Goal: Information Seeking & Learning: Learn about a topic

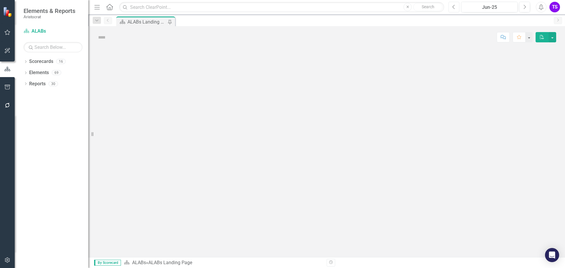
click at [457, 9] on button "Previous" at bounding box center [453, 7] width 11 height 11
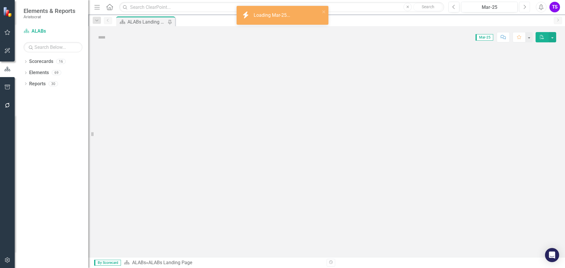
click at [526, 9] on button "Next" at bounding box center [524, 7] width 11 height 11
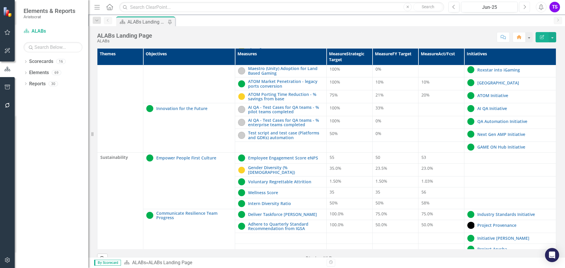
scroll to position [206, 0]
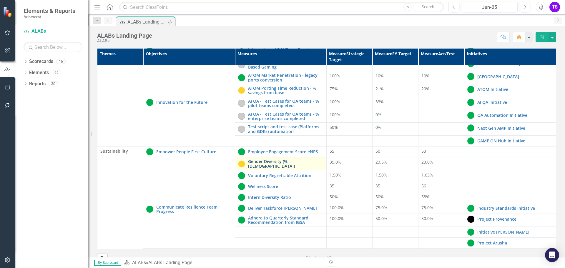
click at [272, 165] on link "Gender Diversity (% [DEMOGRAPHIC_DATA])" at bounding box center [286, 163] width 76 height 9
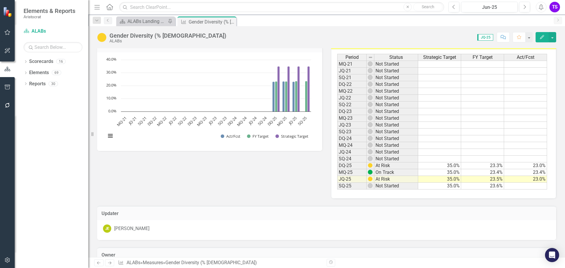
scroll to position [189, 0]
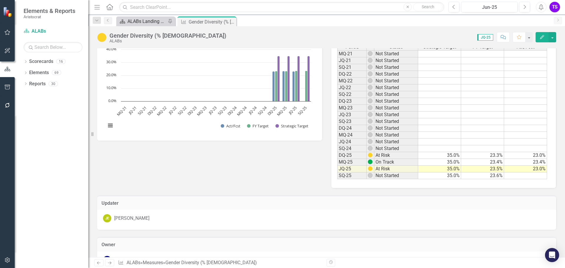
click at [151, 21] on div "ALABs Landing Page" at bounding box center [146, 21] width 39 height 7
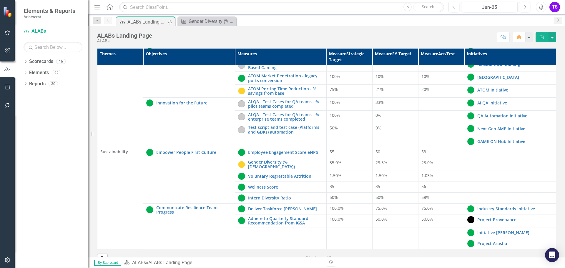
scroll to position [219, 0]
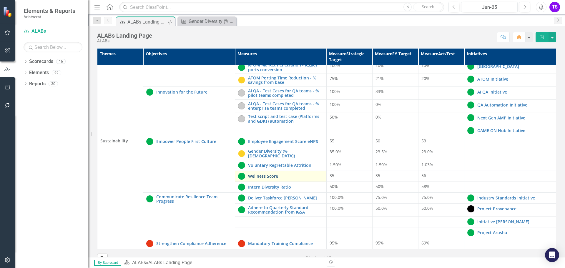
click at [258, 174] on link "Wellness Score" at bounding box center [286, 176] width 76 height 4
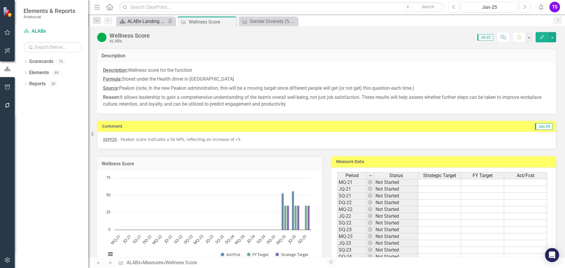
click at [151, 21] on div "ALABs Landing Page" at bounding box center [146, 21] width 39 height 7
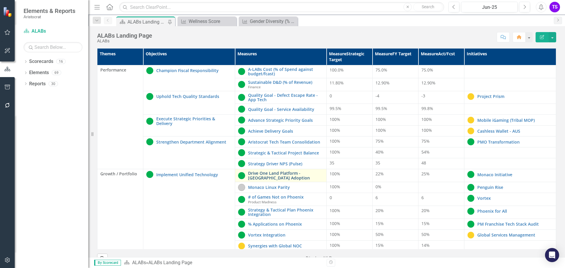
click at [287, 175] on link "Drive One Land Platform - [GEOGRAPHIC_DATA] Adoption" at bounding box center [286, 175] width 76 height 9
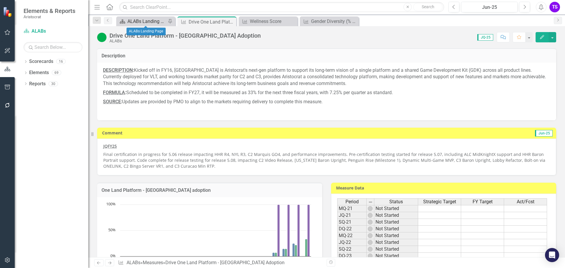
click at [147, 18] on div "ALABs Landing Page" at bounding box center [146, 21] width 39 height 7
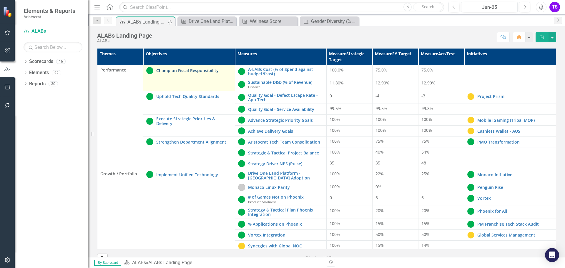
click at [187, 73] on link "Champion Fiscal Responsibility" at bounding box center [194, 70] width 76 height 4
